Goal: Task Accomplishment & Management: Manage account settings

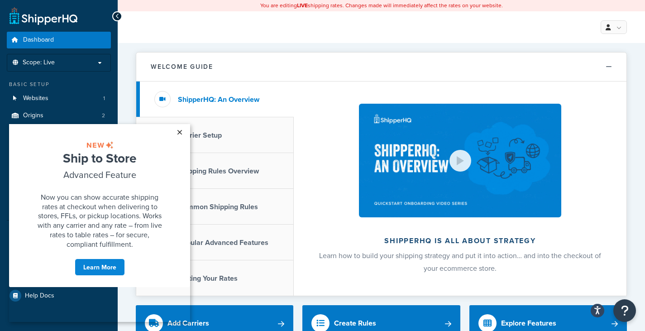
click at [179, 131] on link "×" at bounding box center [180, 132] width 16 height 16
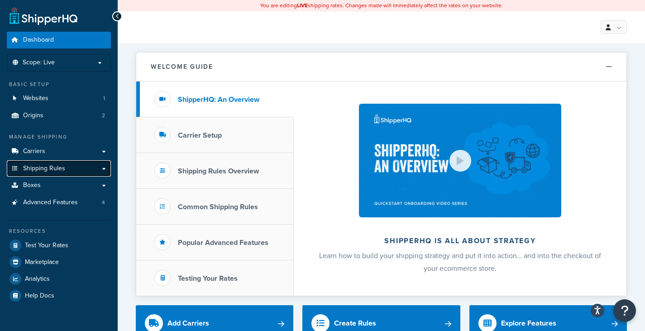
click at [62, 166] on span "Shipping Rules" at bounding box center [44, 169] width 42 height 8
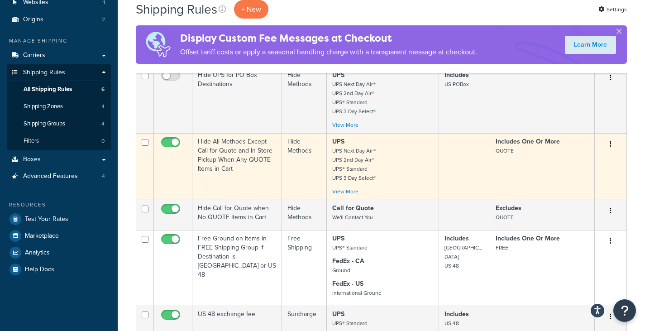
scroll to position [91, 0]
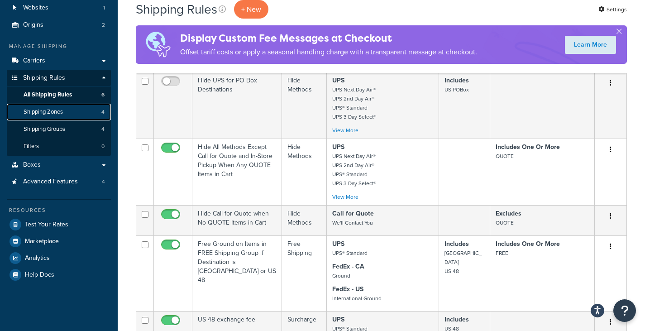
click at [51, 111] on span "Shipping Zones" at bounding box center [43, 112] width 39 height 8
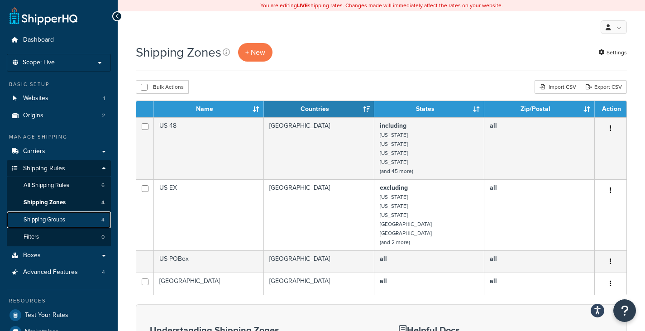
click at [52, 217] on span "Shipping Groups" at bounding box center [45, 220] width 42 height 8
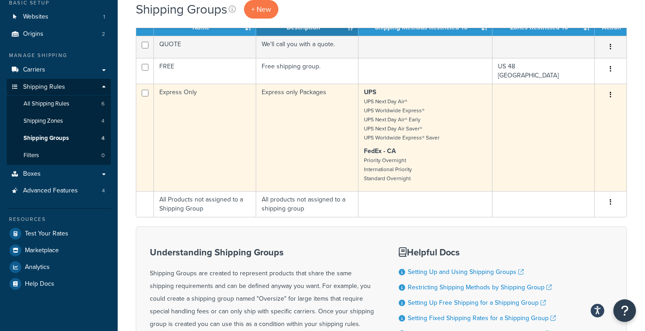
scroll to position [45, 0]
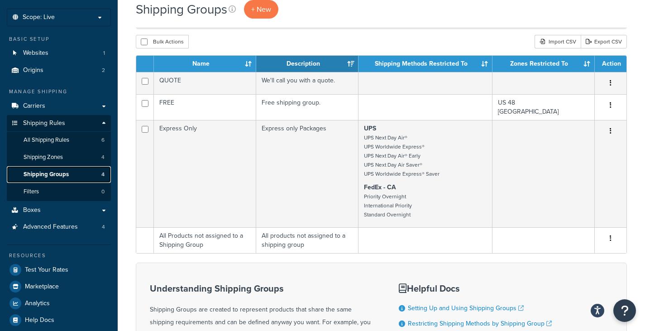
click at [45, 172] on span "Shipping Groups" at bounding box center [46, 175] width 45 height 8
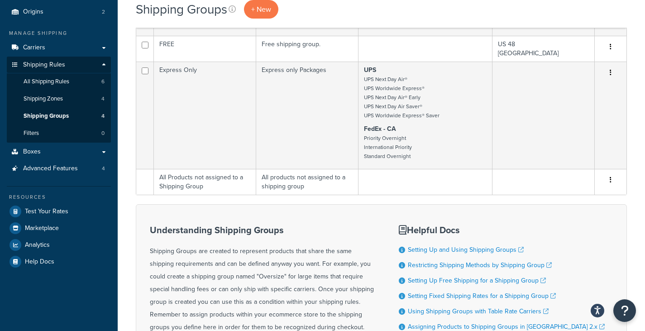
scroll to position [136, 0]
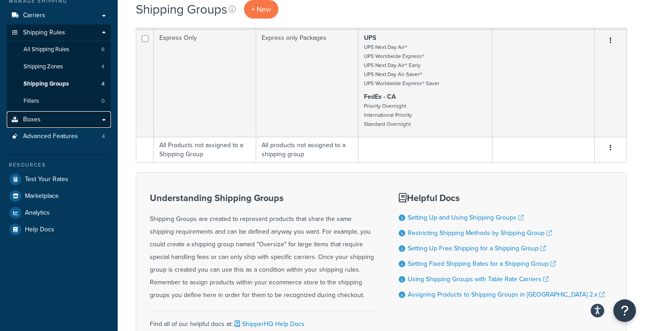
click at [49, 118] on link "Boxes" at bounding box center [59, 119] width 104 height 17
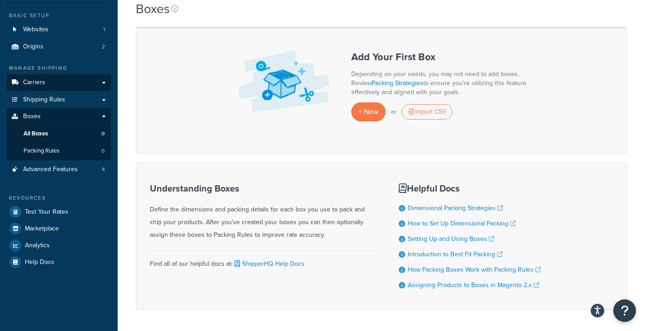
scroll to position [91, 0]
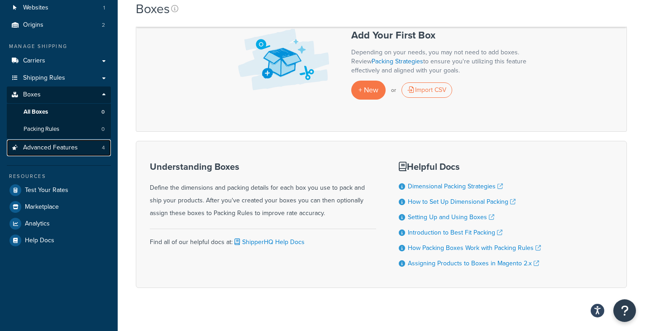
click at [60, 142] on link "Advanced Features 4" at bounding box center [59, 147] width 104 height 17
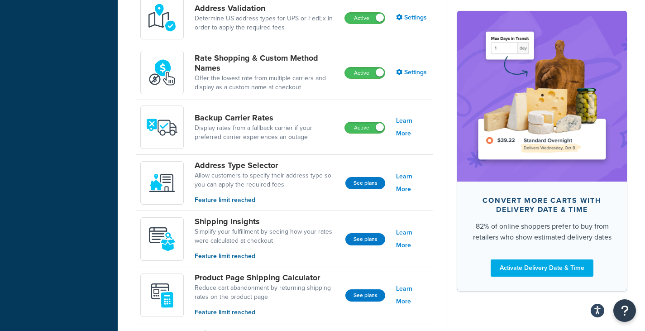
scroll to position [498, 0]
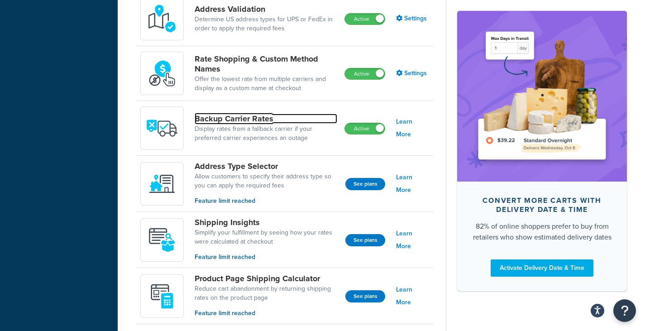
click at [225, 120] on link "Backup Carrier Rates" at bounding box center [266, 119] width 143 height 10
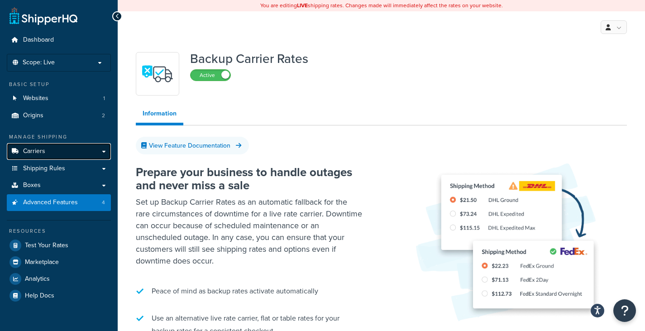
click at [56, 153] on link "Carriers" at bounding box center [59, 151] width 104 height 17
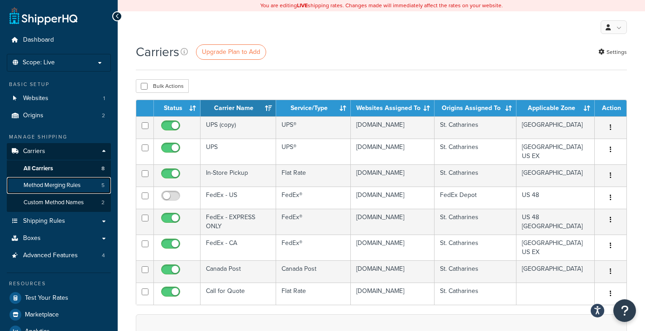
click at [58, 186] on span "Method Merging Rules" at bounding box center [52, 186] width 57 height 8
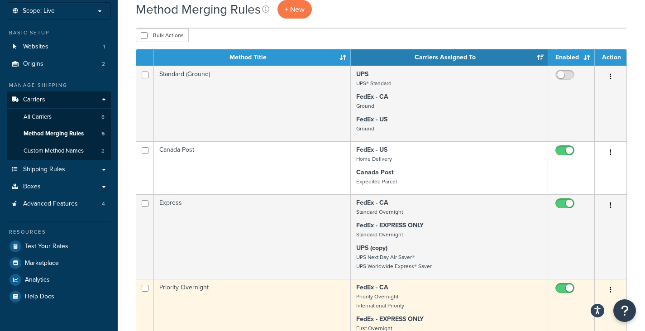
scroll to position [45, 0]
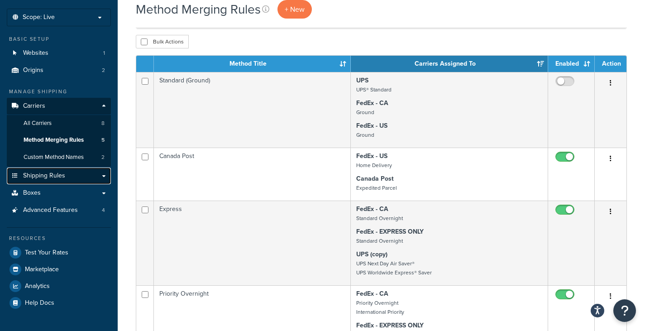
click at [38, 177] on span "Shipping Rules" at bounding box center [44, 176] width 42 height 8
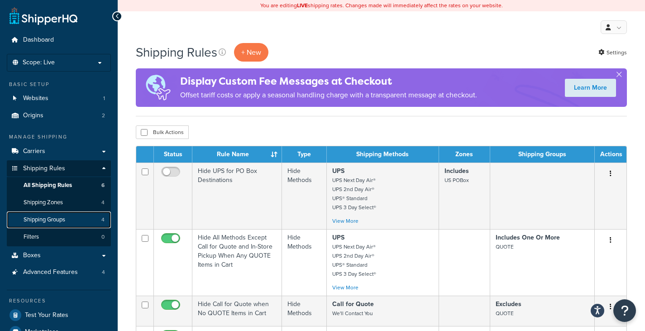
click at [51, 220] on span "Shipping Groups" at bounding box center [45, 220] width 42 height 8
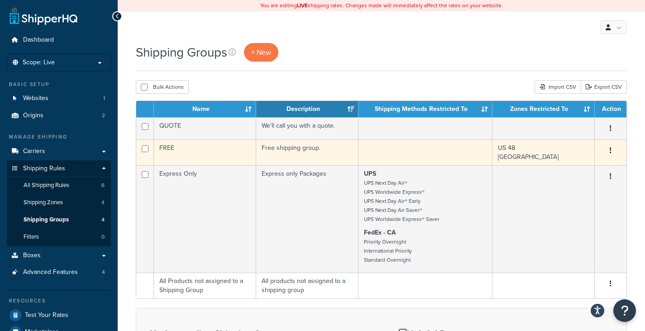
click at [293, 151] on td "Free shipping group." at bounding box center [307, 152] width 102 height 26
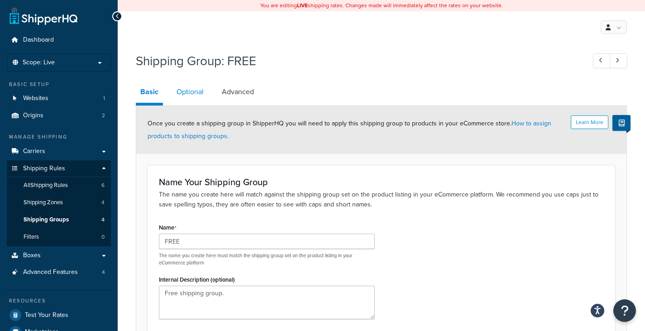
drag, startPoint x: 190, startPoint y: 96, endPoint x: 195, endPoint y: 97, distance: 4.9
click at [190, 96] on link "Optional" at bounding box center [190, 92] width 36 height 22
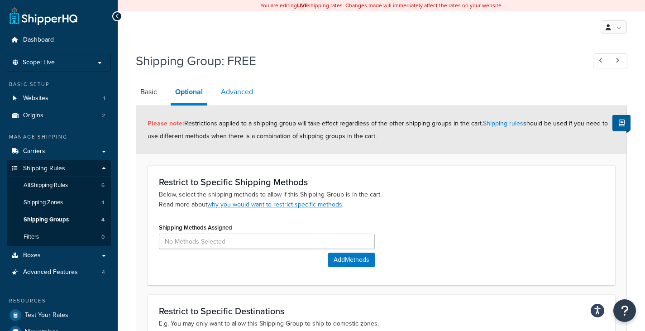
click at [240, 95] on link "Advanced" at bounding box center [236, 92] width 41 height 22
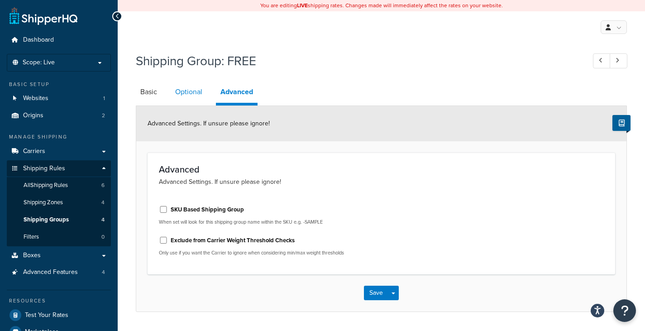
drag, startPoint x: 191, startPoint y: 93, endPoint x: 181, endPoint y: 94, distance: 10.5
click at [191, 93] on link "Optional" at bounding box center [189, 92] width 36 height 22
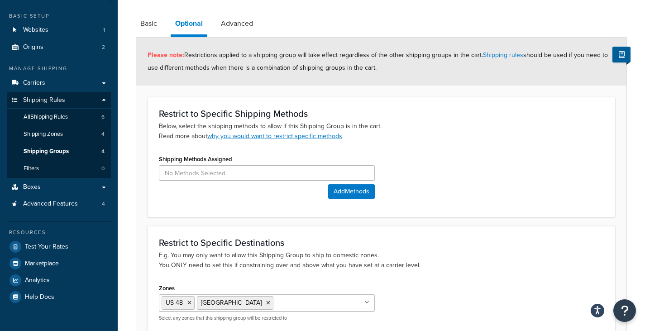
scroll to position [26, 0]
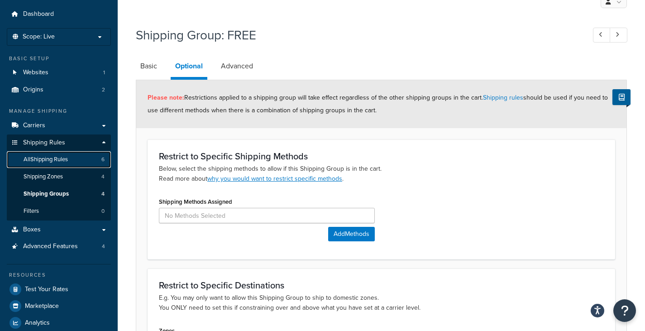
click at [63, 162] on span "All Shipping Rules" at bounding box center [46, 160] width 44 height 8
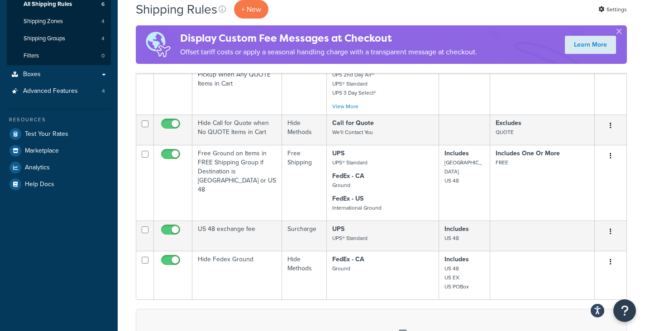
scroll to position [136, 0]
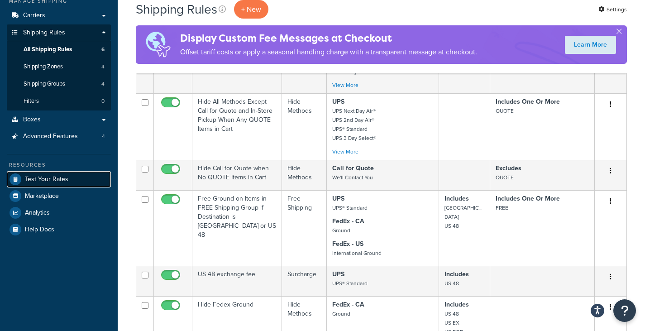
click at [52, 177] on span "Test Your Rates" at bounding box center [46, 180] width 43 height 8
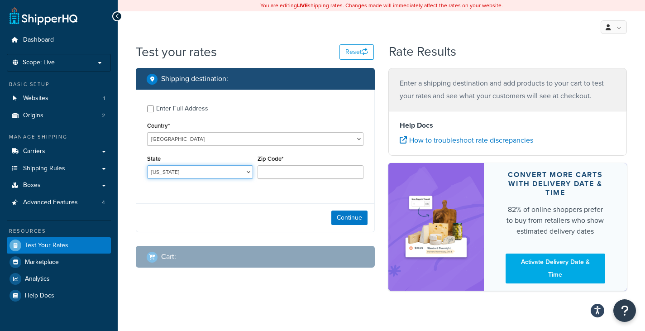
click at [190, 173] on select "Alabama Alaska American Samoa Arizona Arkansas Armed Forces Americas Armed Forc…" at bounding box center [200, 172] width 106 height 14
select select "CA"
click at [147, 166] on select "Alabama Alaska American Samoa Arizona Arkansas Armed Forces Americas Armed Forc…" at bounding box center [200, 172] width 106 height 14
click at [282, 175] on input "Zip Code*" at bounding box center [311, 172] width 106 height 14
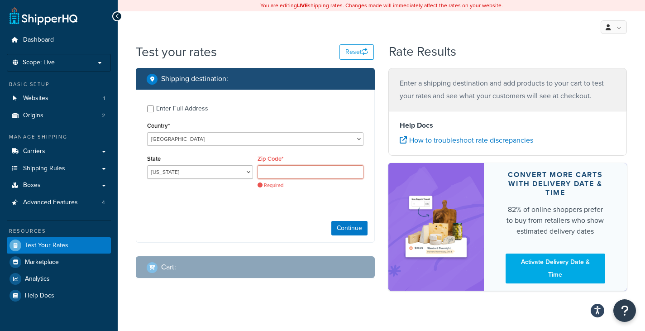
click at [270, 174] on input "Zip Code*" at bounding box center [311, 172] width 106 height 14
paste input "91786"
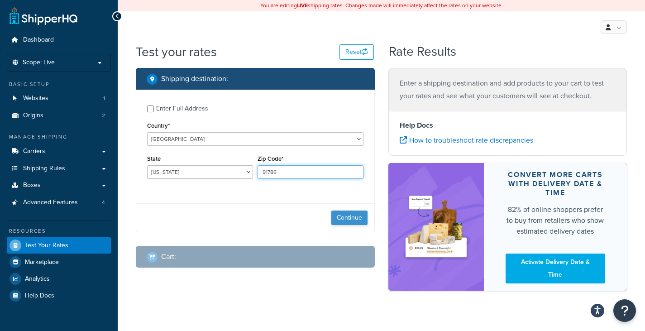
type input "91786"
click at [351, 219] on button "Continue" at bounding box center [349, 217] width 36 height 14
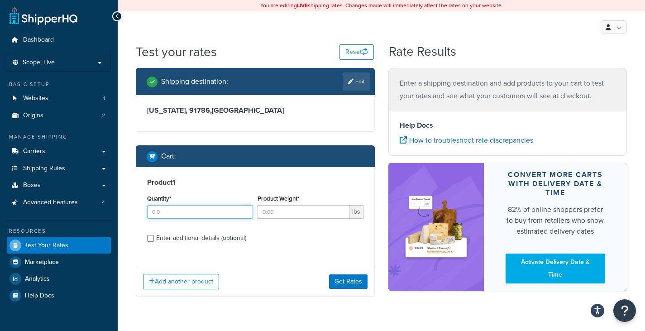
click at [210, 210] on input "Quantity*" at bounding box center [200, 212] width 106 height 14
type input "1"
click at [296, 213] on input "Product Weight*" at bounding box center [304, 212] width 92 height 14
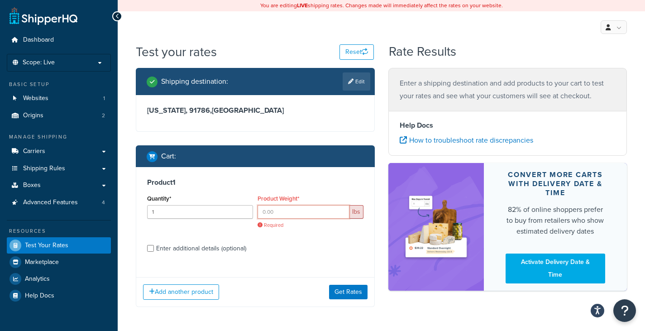
click at [280, 215] on input "Product Weight*" at bounding box center [304, 212] width 92 height 14
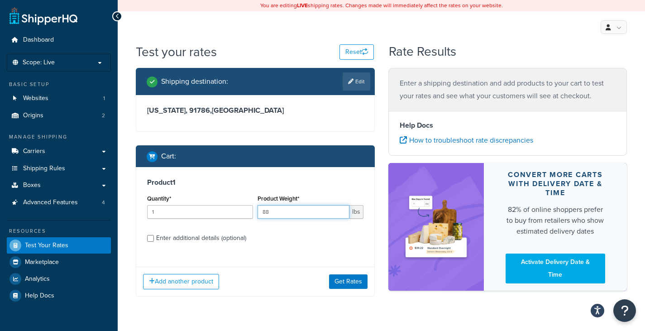
type input "88"
click at [243, 261] on div "Product 1 Quantity* 1 Product Weight* 88 lbs Enter additional details (optional…" at bounding box center [255, 231] width 239 height 129
click at [341, 282] on button "Get Rates" at bounding box center [348, 281] width 38 height 14
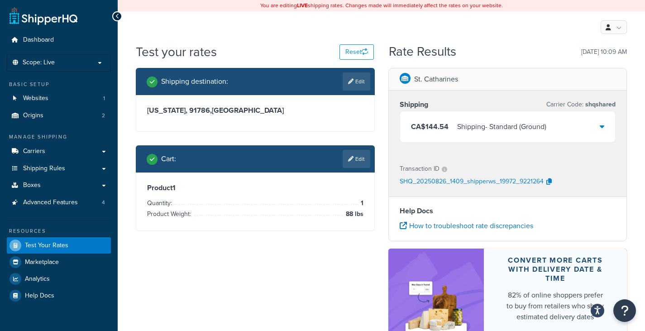
click at [517, 125] on div "Shipping - Standard (Ground)" at bounding box center [501, 126] width 89 height 13
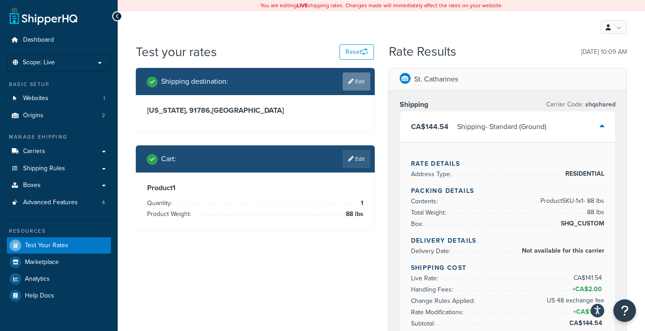
click at [354, 82] on link "Edit" at bounding box center [357, 81] width 28 height 18
select select "CA"
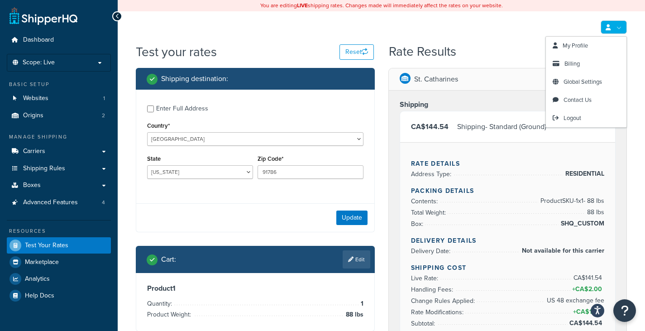
click at [614, 25] on link at bounding box center [614, 27] width 26 height 14
click at [503, 37] on div "My Profile Billing Global Settings Contact Us Logout" at bounding box center [381, 27] width 527 height 32
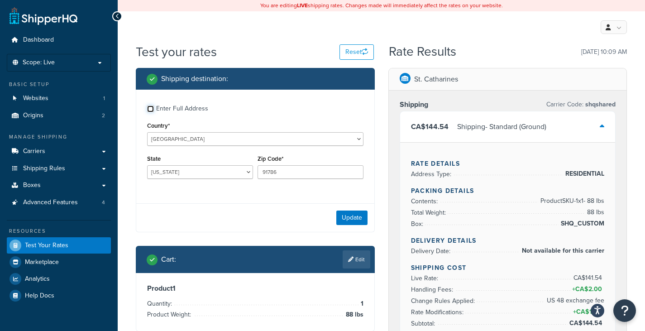
click at [151, 109] on input "Enter Full Address" at bounding box center [150, 108] width 7 height 7
checkbox input "true"
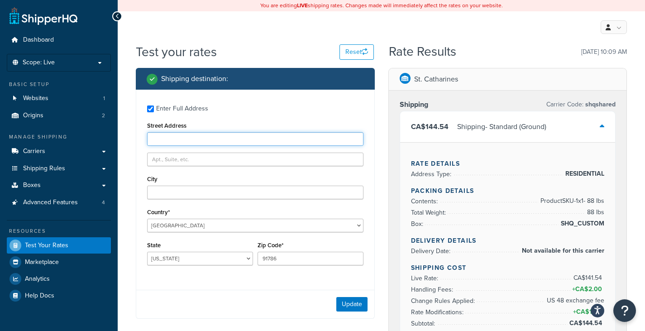
click at [204, 138] on input "Street Address" at bounding box center [255, 139] width 216 height 14
click at [181, 138] on input "Street Address" at bounding box center [255, 139] width 216 height 14
paste input "100 Foothill Blvd"
type input "100 Foothill Blvd"
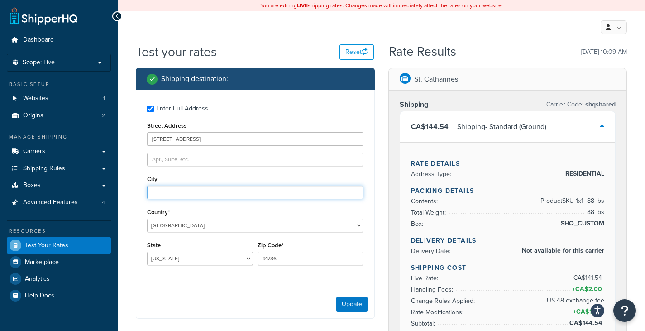
click at [177, 194] on input "City" at bounding box center [255, 193] width 216 height 14
paste input "Upland"
type input "Upland"
drag, startPoint x: 236, startPoint y: 286, endPoint x: 253, endPoint y: 286, distance: 16.8
click at [236, 286] on div "Enter Full Address Street Address 100 Foothill Blvd City Upland Country* United…" at bounding box center [255, 204] width 239 height 229
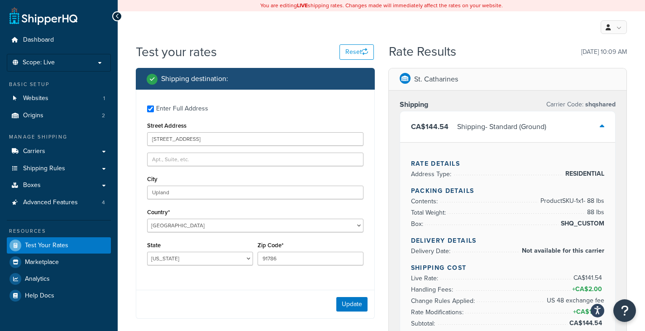
scroll to position [91, 0]
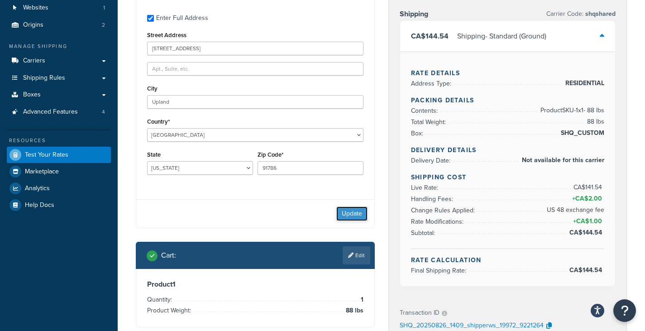
click at [354, 214] on button "Update" at bounding box center [351, 213] width 31 height 14
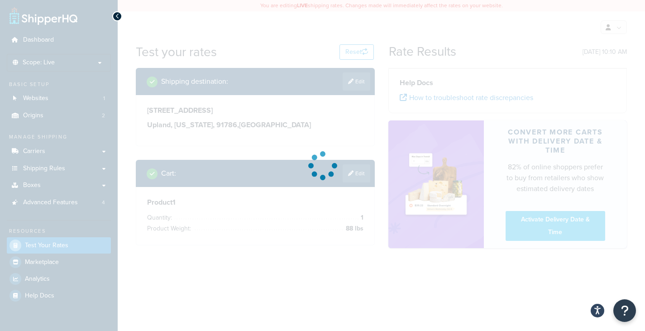
scroll to position [0, 0]
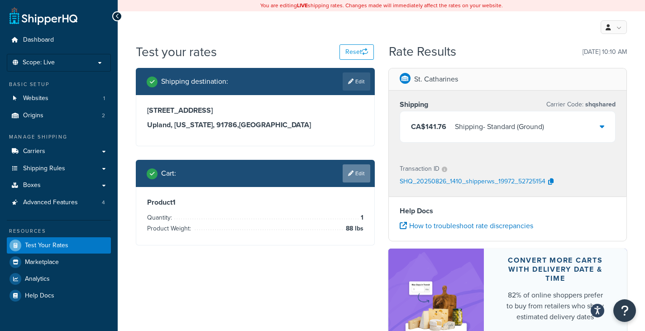
click at [357, 175] on link "Edit" at bounding box center [357, 173] width 28 height 18
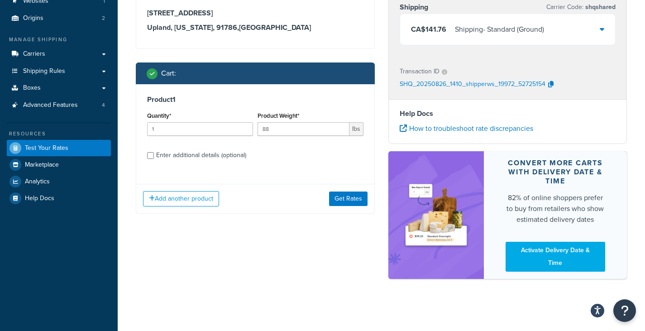
scroll to position [100, 0]
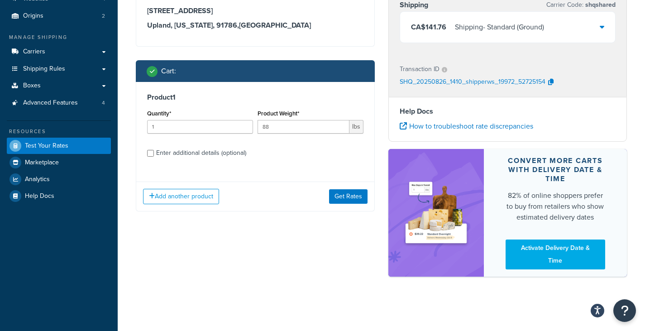
click at [177, 153] on div "Enter additional details (optional)" at bounding box center [201, 153] width 90 height 13
click at [154, 153] on input "Enter additional details (optional)" at bounding box center [150, 153] width 7 height 7
checkbox input "true"
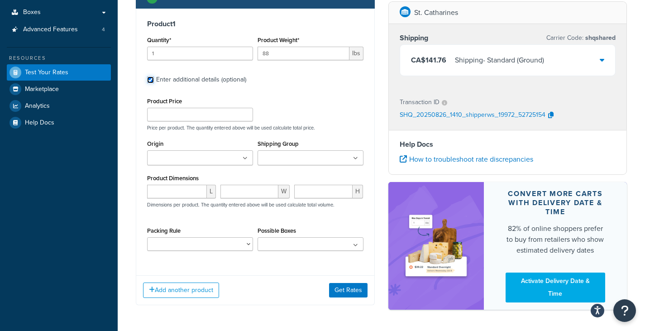
scroll to position [191, 0]
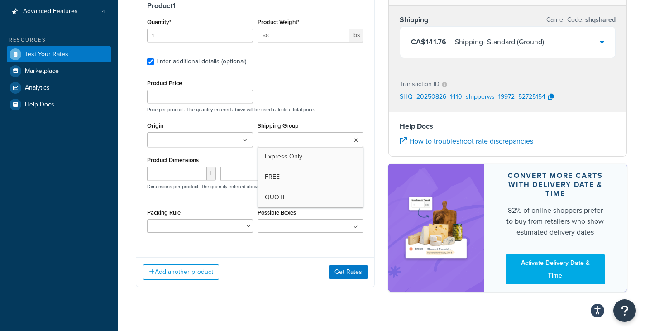
click at [292, 143] on input "Shipping Group" at bounding box center [300, 140] width 80 height 10
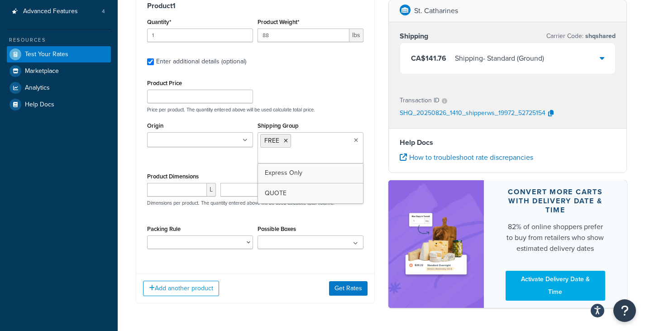
click at [214, 162] on div "Origin FedEx Depot St. Catharines Shipping Group FREE Express Only QUOTE" at bounding box center [255, 145] width 221 height 51
click at [337, 290] on button "Get Rates" at bounding box center [348, 288] width 38 height 14
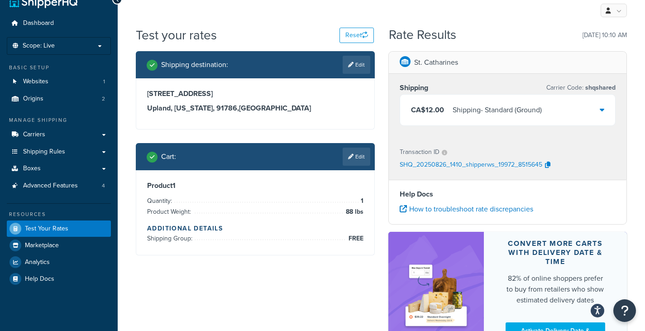
scroll to position [0, 0]
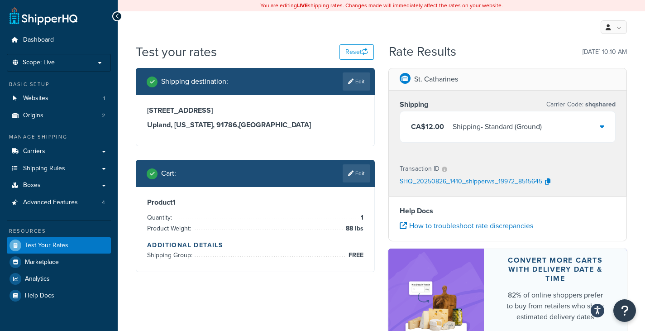
click at [575, 129] on div "CA$12.00 Shipping - Standard (Ground)" at bounding box center [507, 126] width 215 height 31
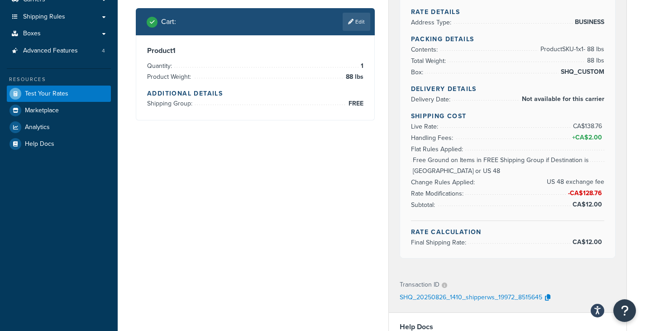
scroll to position [136, 0]
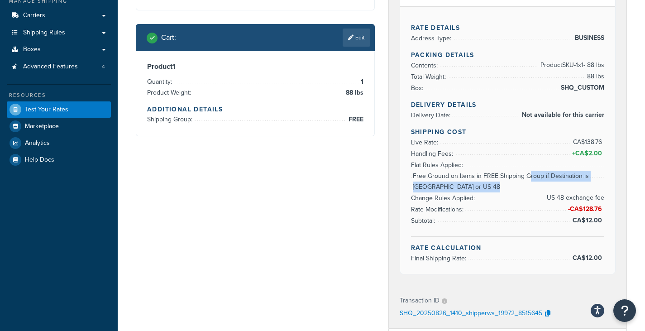
drag, startPoint x: 430, startPoint y: 177, endPoint x: 530, endPoint y: 173, distance: 100.5
click at [528, 173] on ul "Live Rate: CA$138.76 Handling Fees: + CA$2.00 Flat Rules Applied: Free Ground o…" at bounding box center [508, 182] width 194 height 90
click at [496, 174] on li "Change Rules Applied: US 48 exchange fee" at bounding box center [508, 187] width 194 height 33
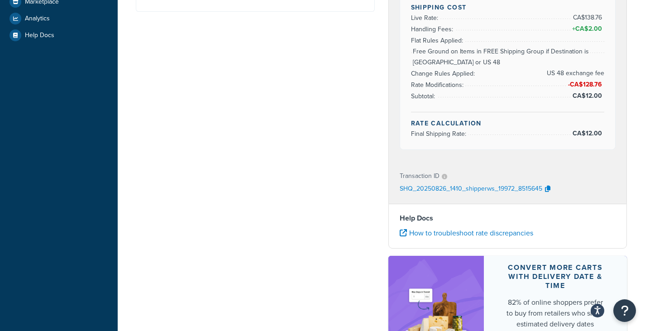
scroll to position [272, 0]
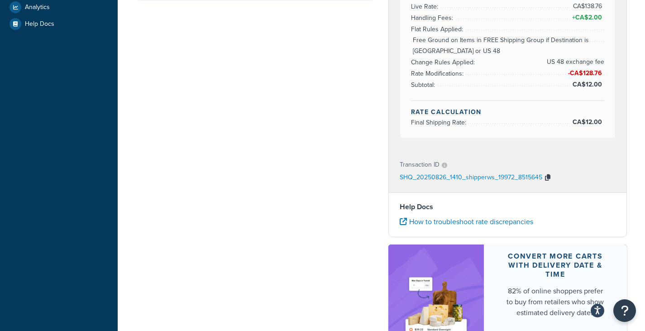
click at [546, 178] on icon "button" at bounding box center [547, 177] width 5 height 6
click at [546, 181] on icon "button" at bounding box center [547, 177] width 5 height 6
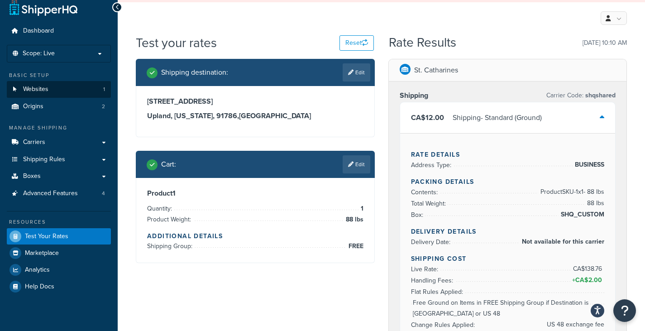
scroll to position [0, 0]
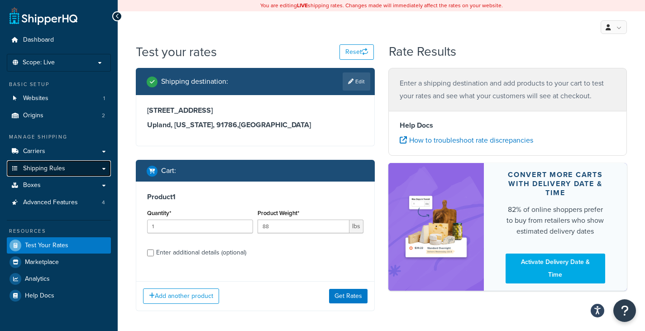
click at [48, 167] on span "Shipping Rules" at bounding box center [44, 169] width 42 height 8
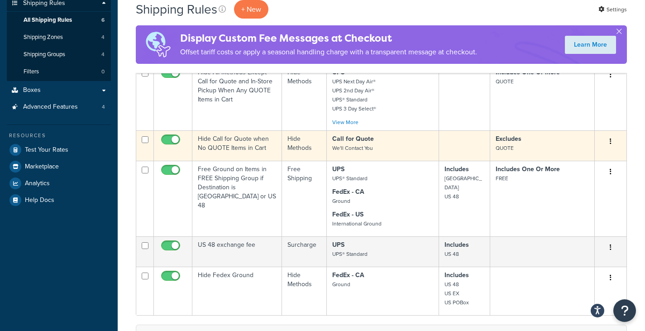
scroll to position [181, 0]
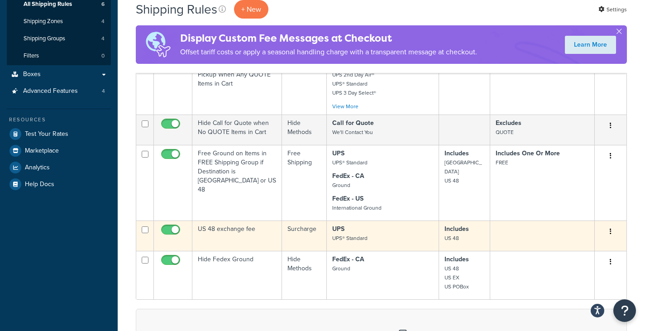
click at [250, 238] on td "US 48 exchange fee" at bounding box center [237, 235] width 90 height 30
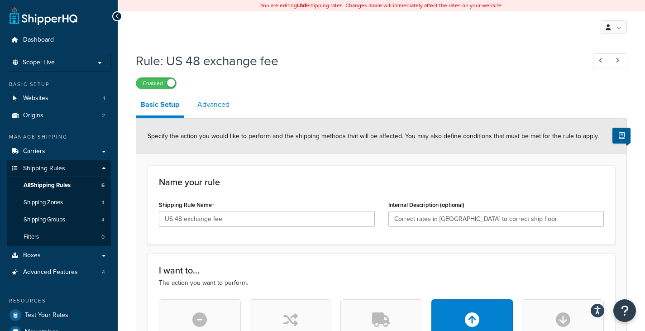
click at [219, 109] on link "Advanced" at bounding box center [213, 105] width 41 height 22
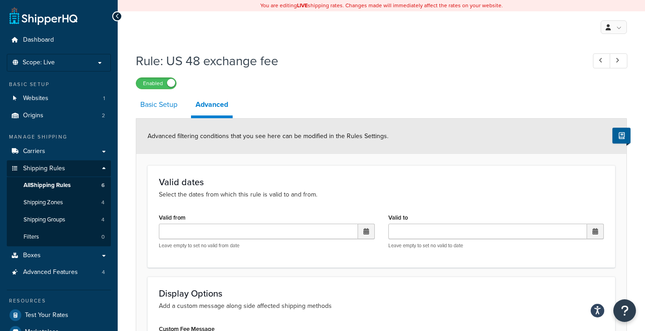
click at [163, 106] on link "Basic Setup" at bounding box center [159, 105] width 46 height 22
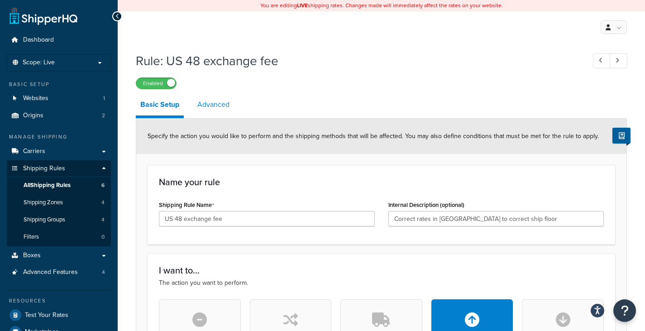
click at [219, 106] on link "Advanced" at bounding box center [213, 105] width 41 height 22
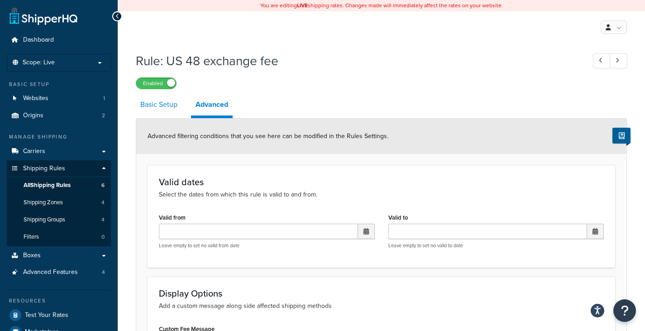
click at [167, 111] on link "Basic Setup" at bounding box center [159, 105] width 46 height 22
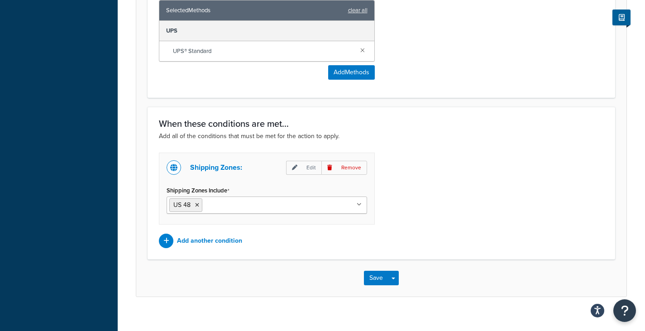
scroll to position [573, 0]
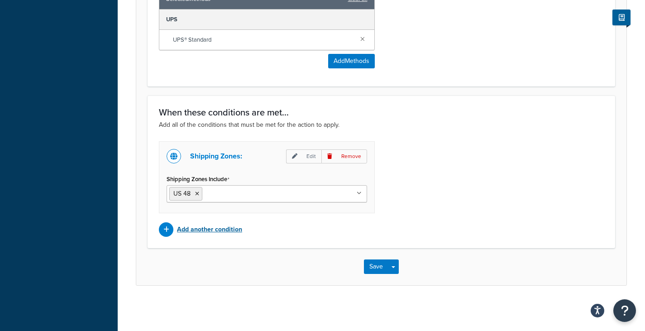
click at [204, 230] on p "Add another condition" at bounding box center [209, 229] width 65 height 13
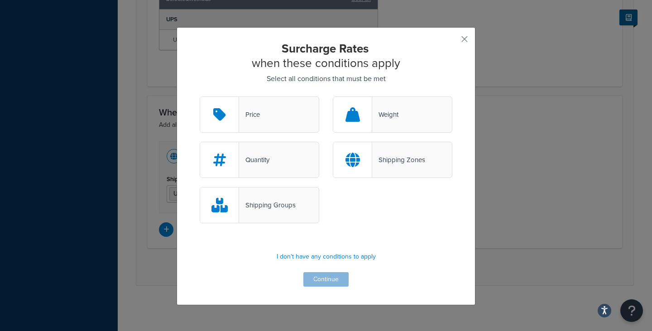
click at [263, 203] on div "Shipping Groups" at bounding box center [267, 205] width 57 height 13
click at [0, 0] on input "Shipping Groups" at bounding box center [0, 0] width 0 height 0
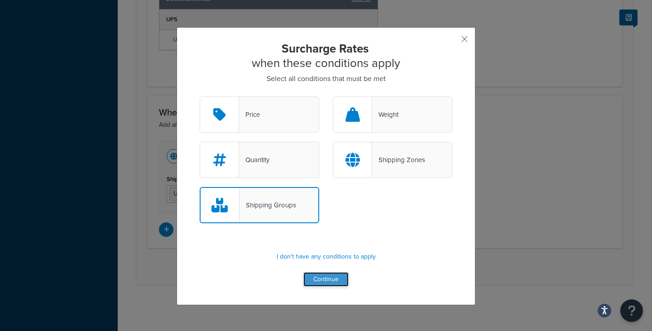
click at [325, 279] on button "Continue" at bounding box center [325, 279] width 45 height 14
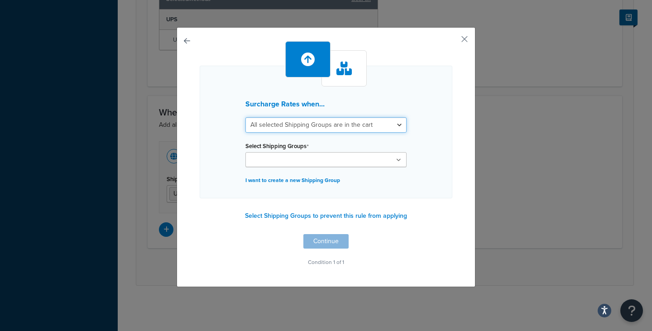
click at [334, 128] on select "All selected Shipping Groups are in the cart Any selected Shipping Groups are i…" at bounding box center [325, 124] width 161 height 15
click at [334, 126] on select "All selected Shipping Groups are in the cart Any selected Shipping Groups are i…" at bounding box center [325, 124] width 161 height 15
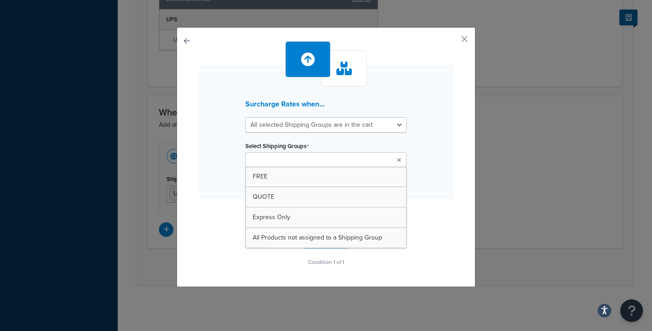
click at [335, 162] on ul at bounding box center [325, 159] width 161 height 15
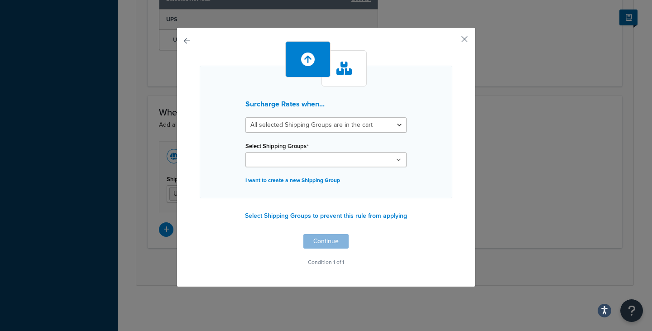
click at [433, 147] on div "Surcharge Rates when... All selected Shipping Groups are in the cart Any select…" at bounding box center [326, 132] width 253 height 133
click at [452, 41] on button "button" at bounding box center [451, 42] width 2 height 2
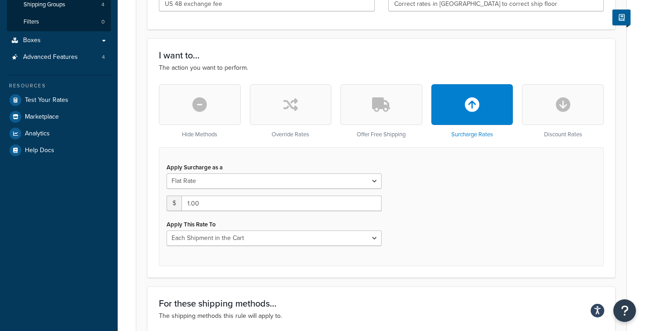
scroll to position [211, 0]
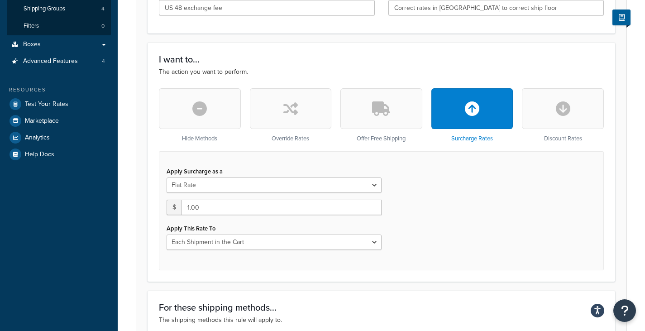
click at [273, 116] on button "button" at bounding box center [291, 108] width 82 height 41
type input "0"
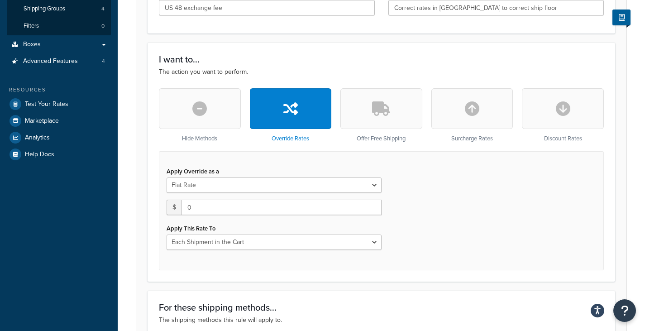
click at [365, 114] on button "button" at bounding box center [381, 108] width 82 height 41
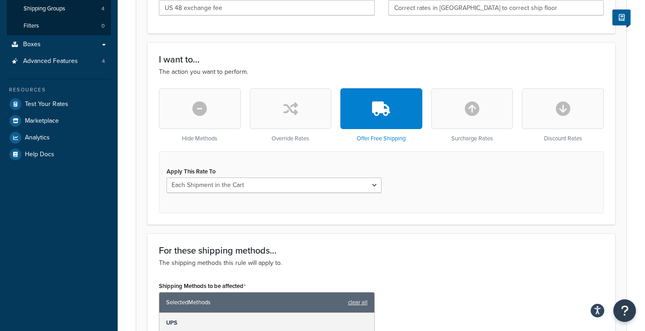
click at [460, 112] on button "button" at bounding box center [472, 108] width 82 height 41
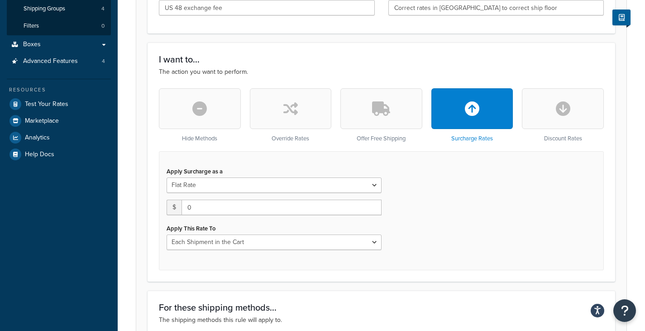
click at [550, 109] on button "button" at bounding box center [563, 108] width 82 height 41
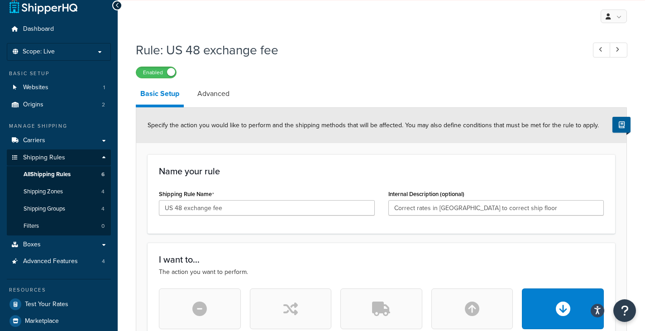
scroll to position [0, 0]
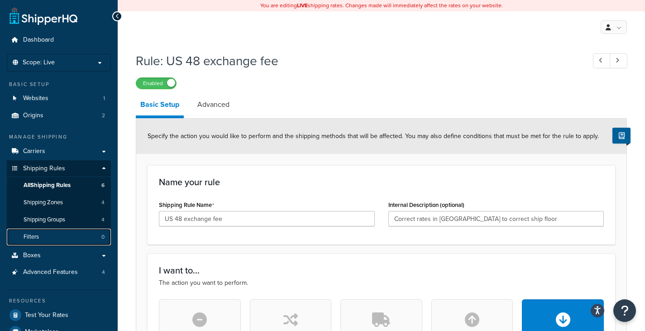
click at [42, 235] on link "Filters 0" at bounding box center [59, 237] width 104 height 17
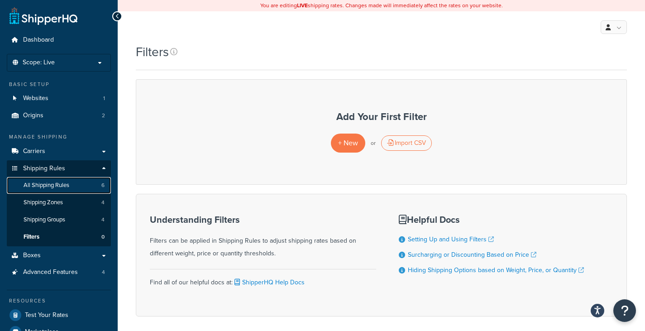
click at [69, 183] on span "All Shipping Rules" at bounding box center [47, 186] width 46 height 8
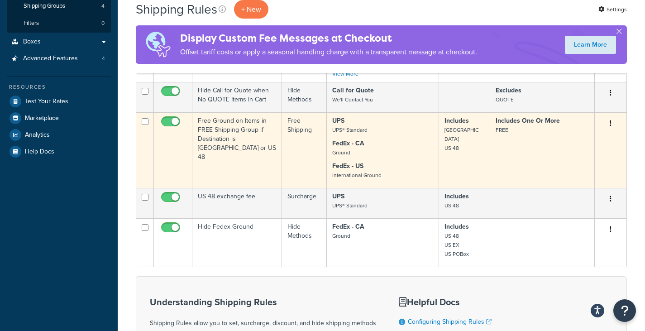
scroll to position [272, 0]
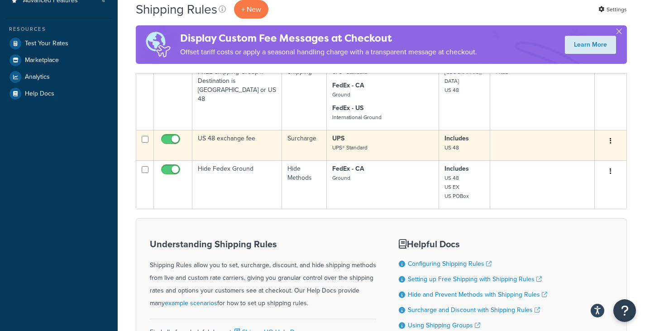
click at [402, 151] on p "UPS UPS® Standard" at bounding box center [382, 143] width 101 height 18
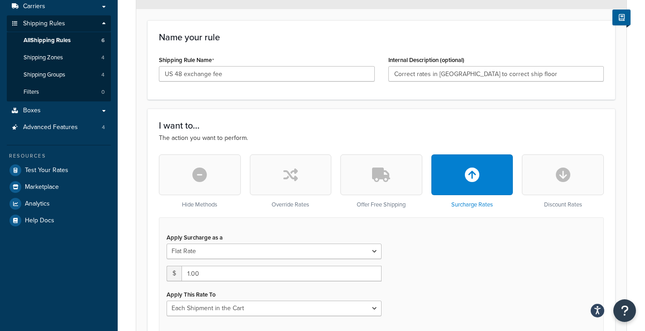
scroll to position [45, 0]
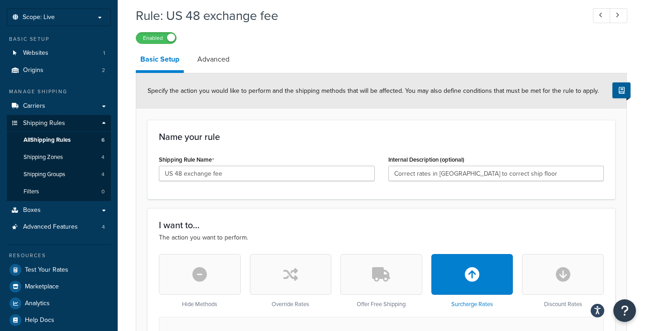
drag, startPoint x: 212, startPoint y: 63, endPoint x: 280, endPoint y: 67, distance: 67.5
click at [212, 63] on link "Advanced" at bounding box center [213, 59] width 41 height 22
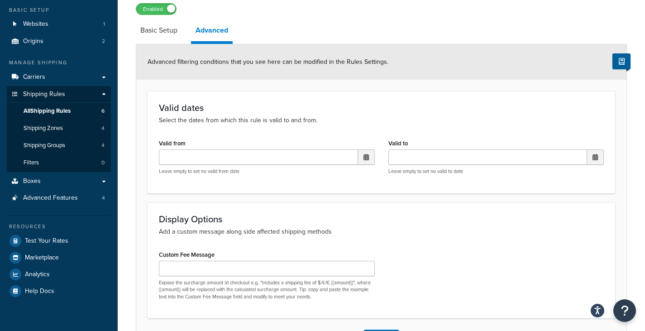
scroll to position [55, 0]
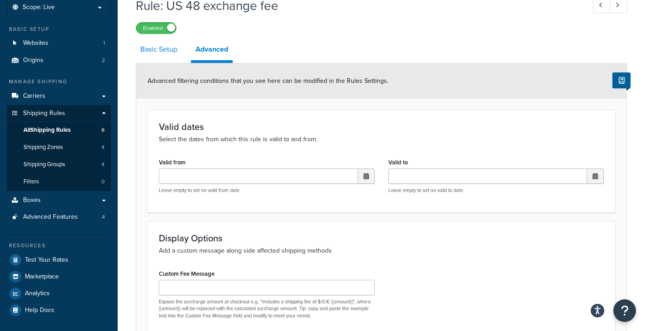
click at [166, 51] on link "Basic Setup" at bounding box center [159, 49] width 46 height 22
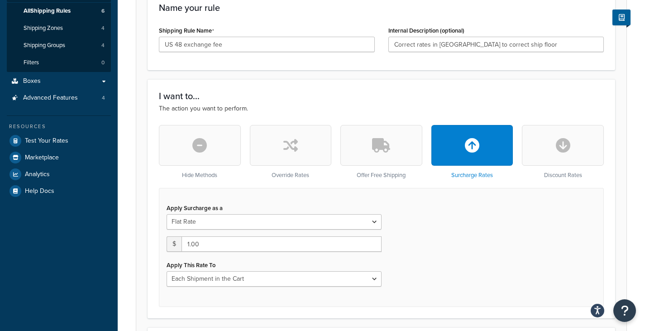
scroll to position [282, 0]
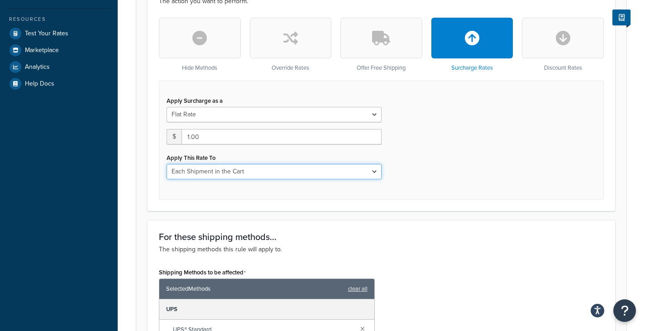
click at [375, 173] on select "Each Shipment in the Cart Each Shipping Group in the Cart Each Item within a Sh…" at bounding box center [274, 171] width 215 height 15
click at [450, 168] on div "Apply Surcharge as a Flat Rate Percentage Flat Rate & Percentage $ 1.00 Apply T…" at bounding box center [381, 140] width 445 height 119
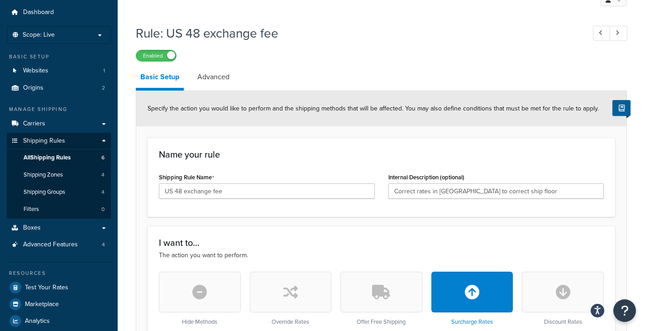
scroll to position [0, 0]
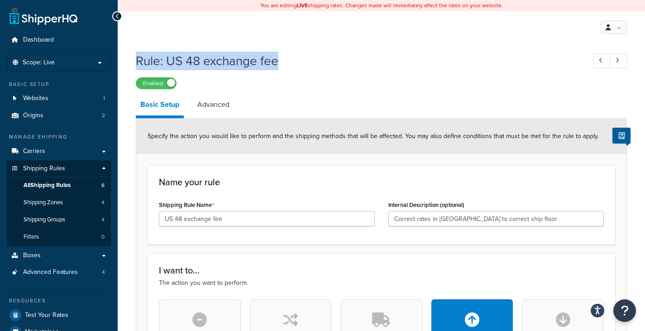
drag, startPoint x: 137, startPoint y: 62, endPoint x: 277, endPoint y: 63, distance: 139.9
click at [277, 63] on h1 "Rule: US 48 exchange fee" at bounding box center [356, 61] width 440 height 18
copy h1 "Rule: US 48 exchange fee"
click at [70, 186] on span "All Shipping Rules" at bounding box center [47, 186] width 47 height 8
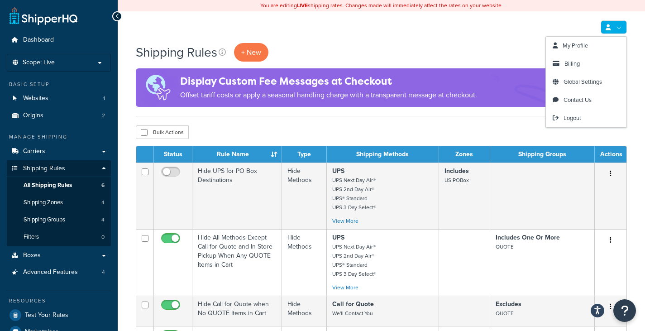
click at [611, 28] on link at bounding box center [614, 27] width 26 height 14
click at [568, 119] on span "Logout" at bounding box center [573, 118] width 18 height 9
